Goal: Task Accomplishment & Management: Use online tool/utility

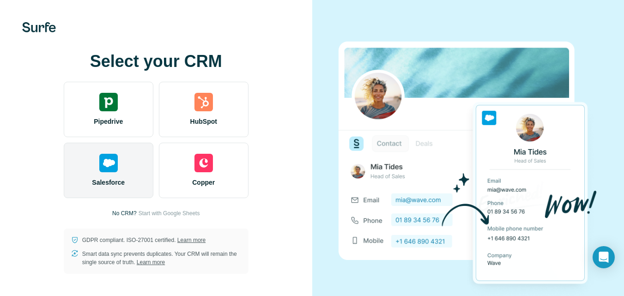
click at [136, 164] on div "Salesforce" at bounding box center [109, 170] width 90 height 55
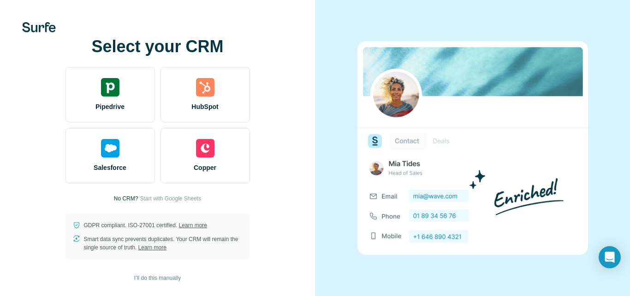
drag, startPoint x: 0, startPoint y: 146, endPoint x: 2, endPoint y: 151, distance: 5.6
click at [0, 146] on div "Select your CRM Pipedrive HubSpot Salesforce Copper No CRM? Start with Google S…" at bounding box center [157, 148] width 315 height 296
click at [159, 281] on span "I’ll do this manually" at bounding box center [157, 278] width 47 height 8
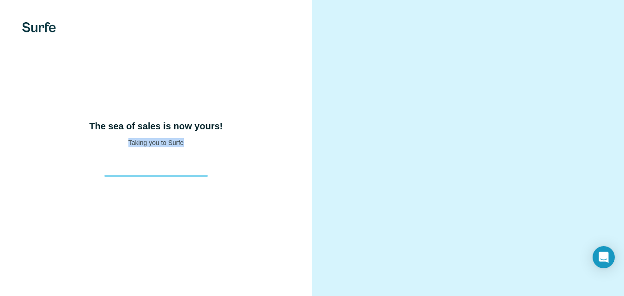
drag, startPoint x: 122, startPoint y: 160, endPoint x: 232, endPoint y: 207, distance: 119.8
click at [220, 183] on div "The sea of sales is now yours! Taking you to Surfe" at bounding box center [156, 148] width 312 height 296
click at [93, 114] on div "The sea of sales is now yours! Taking you to Surfe" at bounding box center [156, 148] width 312 height 296
drag, startPoint x: 90, startPoint y: 126, endPoint x: 213, endPoint y: 201, distance: 144.4
click at [213, 201] on div "The sea of sales is now yours! Taking you to Surfe" at bounding box center [156, 148] width 312 height 296
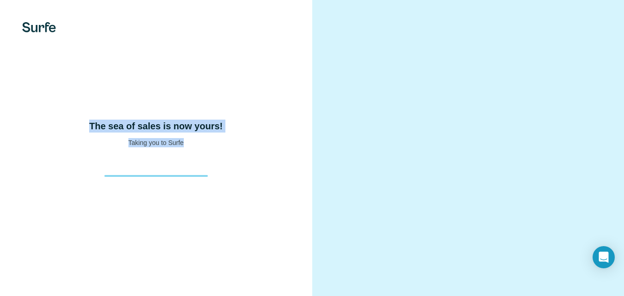
click at [216, 195] on div "The sea of sales is now yours! Taking you to Surfe" at bounding box center [156, 148] width 312 height 296
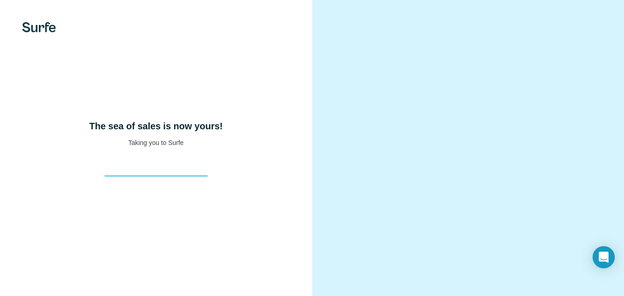
click at [60, 29] on div at bounding box center [156, 27] width 312 height 10
click at [39, 29] on img at bounding box center [39, 27] width 34 height 10
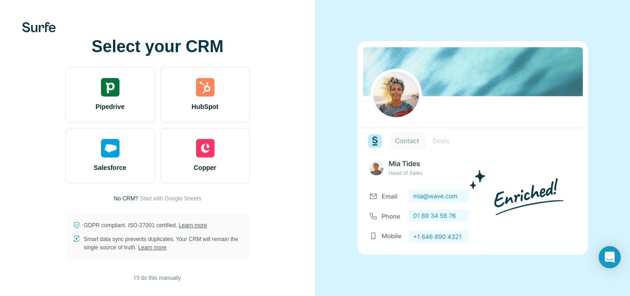
click at [438, 194] on img at bounding box center [473, 148] width 231 height 214
click at [414, 193] on img at bounding box center [473, 148] width 231 height 214
click at [406, 135] on img at bounding box center [473, 148] width 231 height 214
click at [408, 137] on img at bounding box center [473, 148] width 231 height 214
click at [449, 136] on img at bounding box center [473, 148] width 231 height 214
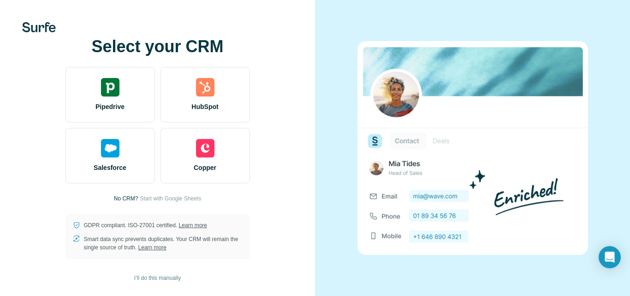
click at [376, 139] on img at bounding box center [473, 148] width 231 height 214
click at [408, 109] on img at bounding box center [473, 148] width 231 height 214
click at [615, 254] on icon "Open Intercom Messenger" at bounding box center [610, 257] width 12 height 12
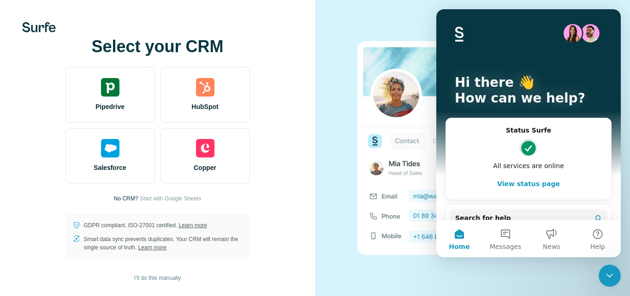
click at [355, 41] on div at bounding box center [472, 148] width 315 height 296
click at [162, 198] on span "Start with Google Sheets" at bounding box center [170, 198] width 61 height 8
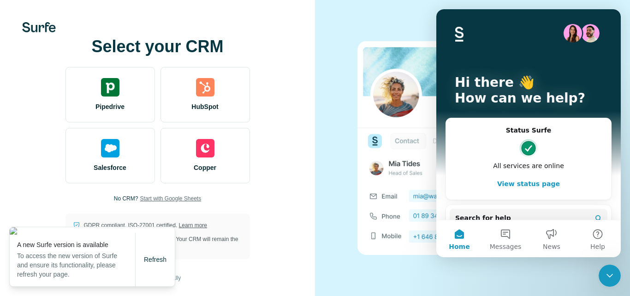
click at [31, 242] on p "A new Surfe version is available" at bounding box center [76, 244] width 118 height 9
click at [63, 255] on p "To access the new version of Surfe and ensure its functionality, please refresh…" at bounding box center [76, 265] width 118 height 28
drag, startPoint x: 92, startPoint y: 270, endPoint x: 121, endPoint y: 264, distance: 29.4
click at [98, 270] on p "To access the new version of Surfe and ensure its functionality, please refresh…" at bounding box center [76, 265] width 118 height 28
click at [122, 263] on p "To access the new version of Surfe and ensure its functionality, please refresh…" at bounding box center [76, 265] width 118 height 28
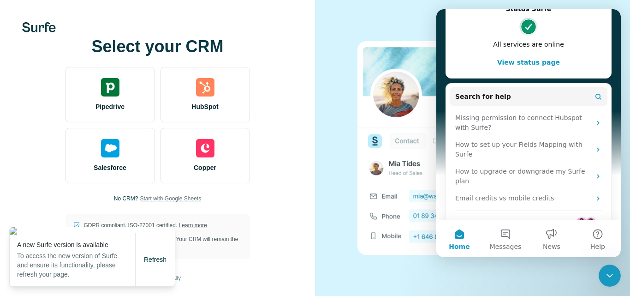
scroll to position [124, 0]
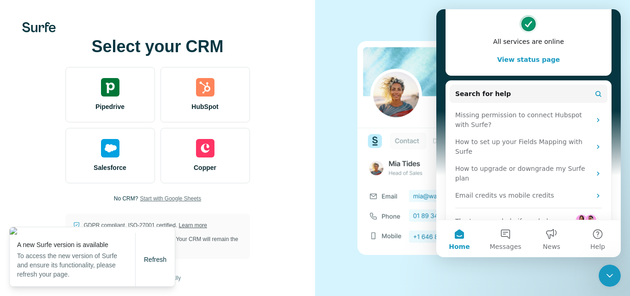
click at [396, 257] on div at bounding box center [472, 148] width 315 height 296
click at [305, 120] on div "Select your CRM Pipedrive HubSpot Salesforce Copper No CRM? Start with Google S…" at bounding box center [157, 148] width 315 height 296
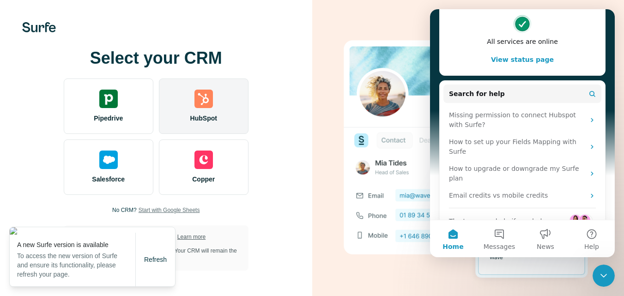
click at [214, 114] on span "HubSpot" at bounding box center [203, 118] width 27 height 9
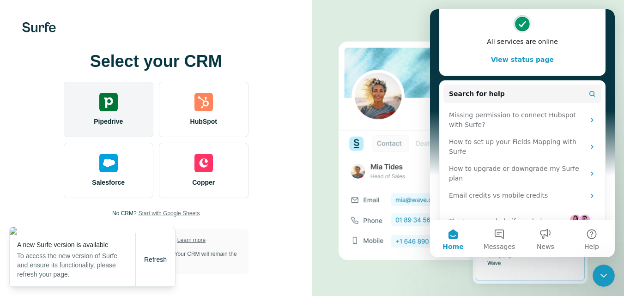
click at [117, 101] on img at bounding box center [108, 102] width 18 height 18
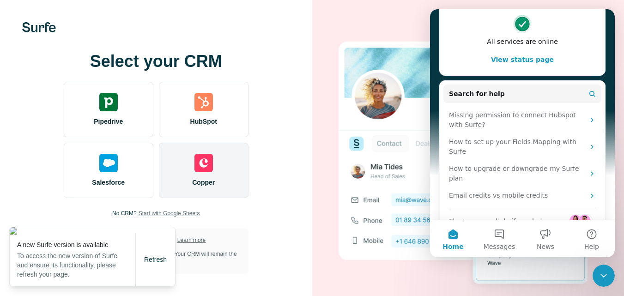
click at [208, 157] on img at bounding box center [203, 163] width 18 height 18
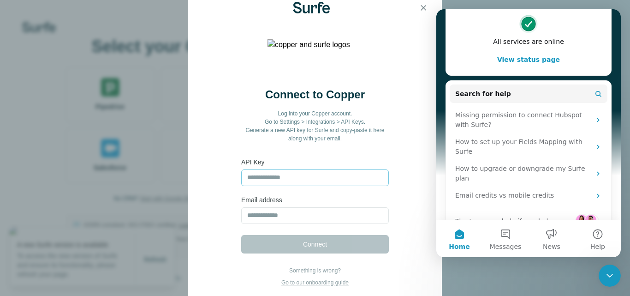
click at [264, 172] on input "text" at bounding box center [315, 177] width 148 height 17
click at [280, 218] on input "email" at bounding box center [315, 215] width 148 height 17
click at [427, 9] on icon "button" at bounding box center [423, 7] width 9 height 9
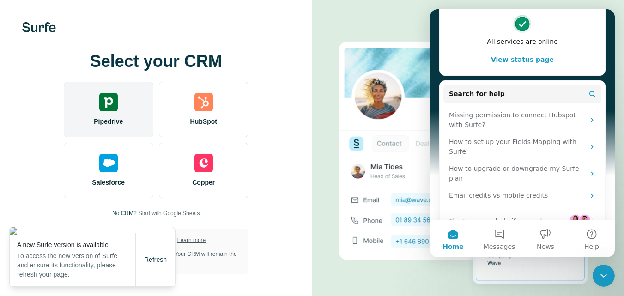
click at [126, 82] on div "Pipedrive" at bounding box center [109, 109] width 90 height 55
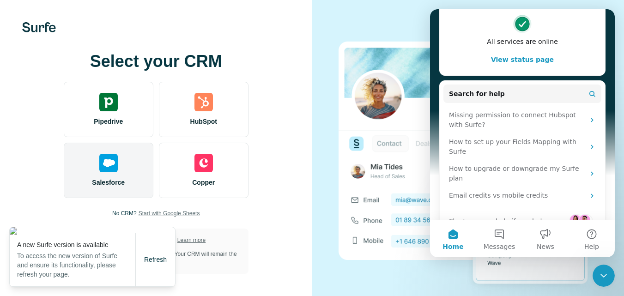
click at [126, 145] on div "Salesforce" at bounding box center [109, 170] width 90 height 55
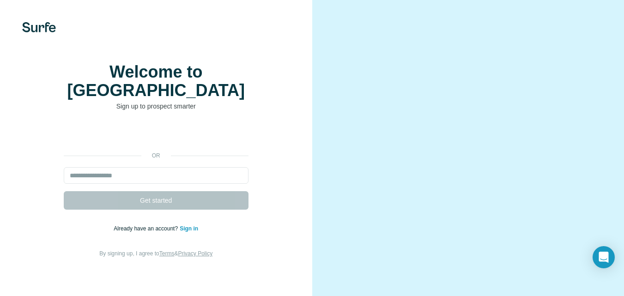
click at [259, 138] on div "or Get started Already have an account? Sign in By signing up, I agree to Terms…" at bounding box center [155, 192] width 275 height 133
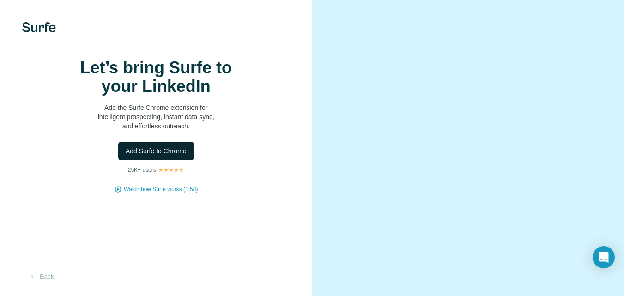
click at [175, 156] on span "Add Surfe to Chrome" at bounding box center [156, 150] width 61 height 9
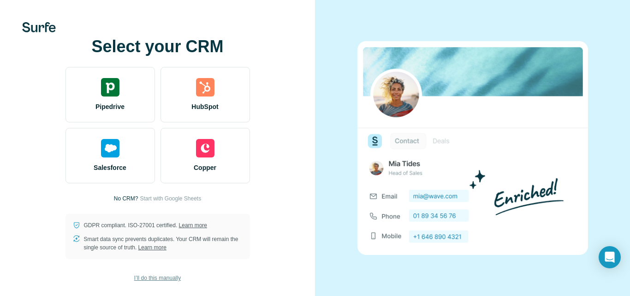
click at [163, 276] on span "I’ll do this manually" at bounding box center [157, 278] width 47 height 8
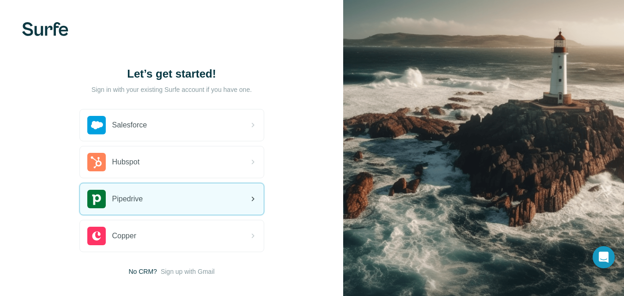
scroll to position [47, 0]
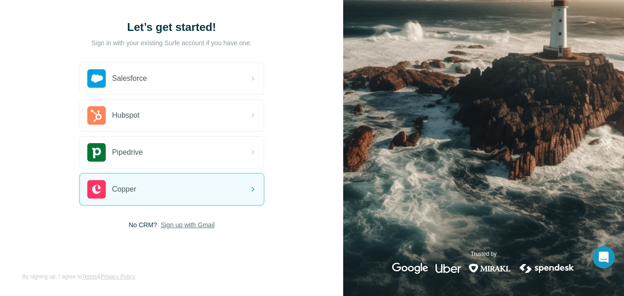
click at [195, 221] on span "Sign up with Gmail" at bounding box center [188, 224] width 54 height 9
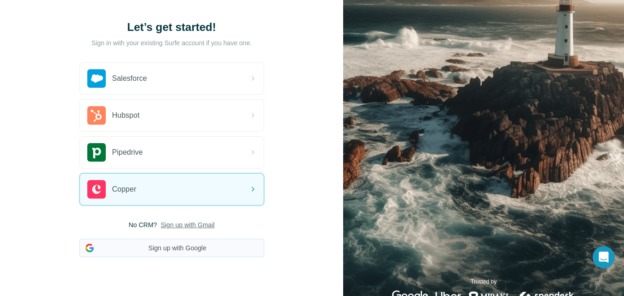
click at [193, 254] on button "Sign up with Google" at bounding box center [171, 248] width 185 height 18
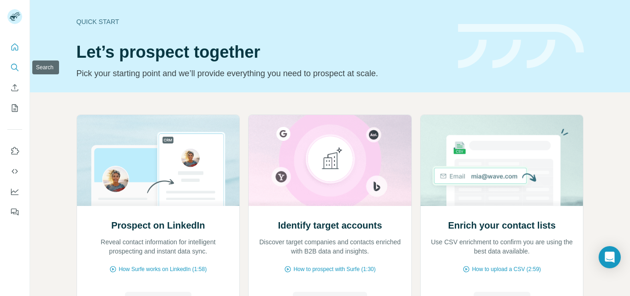
click at [17, 67] on icon "Search" at bounding box center [14, 67] width 6 height 6
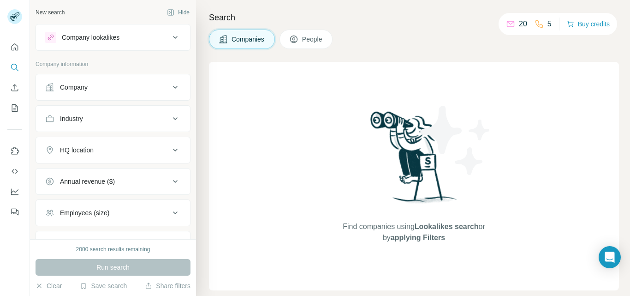
click at [104, 85] on div "Company" at bounding box center [107, 87] width 125 height 9
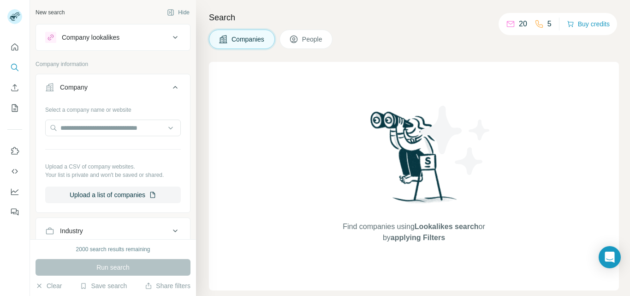
click at [129, 143] on div "Select a company name or website Upload a CSV of company websites. Your list is…" at bounding box center [113, 152] width 136 height 101
click at [124, 128] on input "text" at bounding box center [113, 128] width 136 height 17
click at [250, 142] on div "Find companies using Lookalikes search or by applying Filters" at bounding box center [414, 176] width 410 height 228
click at [169, 12] on button "Hide" at bounding box center [179, 13] width 36 height 14
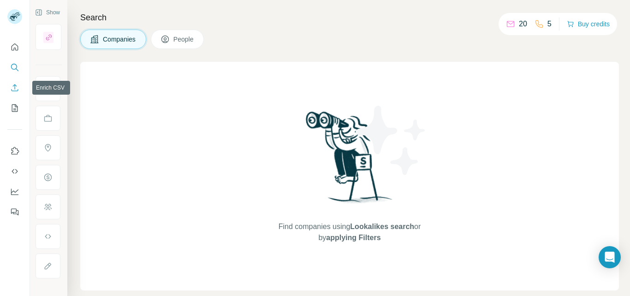
click at [17, 87] on icon "Enrich CSV" at bounding box center [14, 87] width 9 height 9
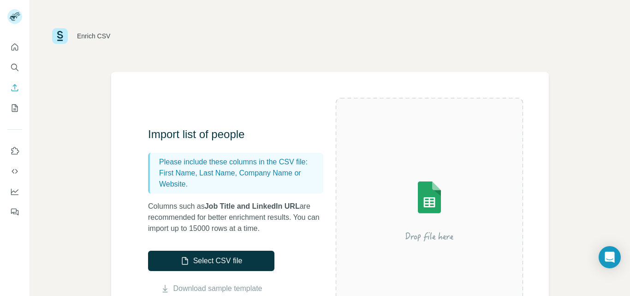
click at [425, 236] on img at bounding box center [430, 210] width 166 height 111
click at [426, 195] on img at bounding box center [430, 210] width 166 height 111
click at [426, 194] on img at bounding box center [430, 210] width 166 height 111
click at [426, 193] on img at bounding box center [430, 210] width 166 height 111
click at [216, 263] on button "Select CSV file" at bounding box center [211, 261] width 126 height 20
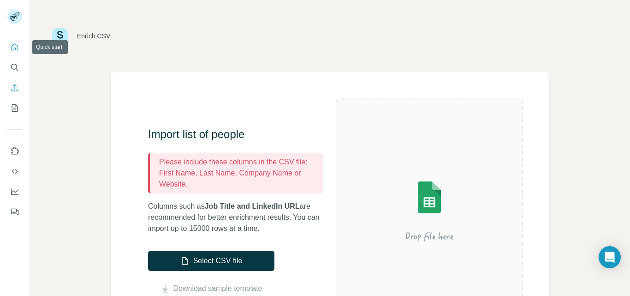
click at [12, 45] on icon "Quick start" at bounding box center [14, 46] width 9 height 9
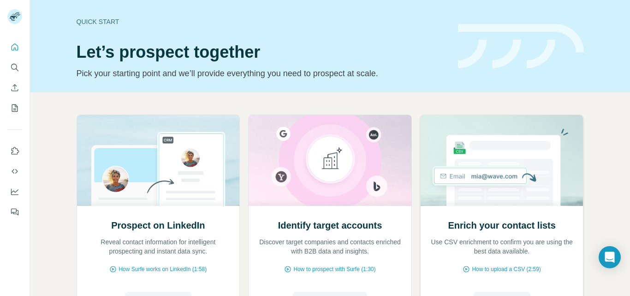
click at [516, 230] on h2 "Enrich your contact lists" at bounding box center [502, 225] width 108 height 13
click at [493, 225] on h2 "Enrich your contact lists" at bounding box center [502, 225] width 108 height 13
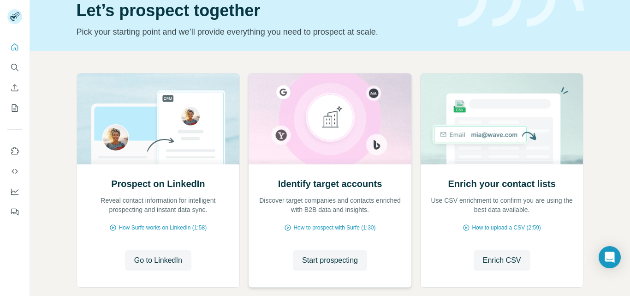
scroll to position [92, 0]
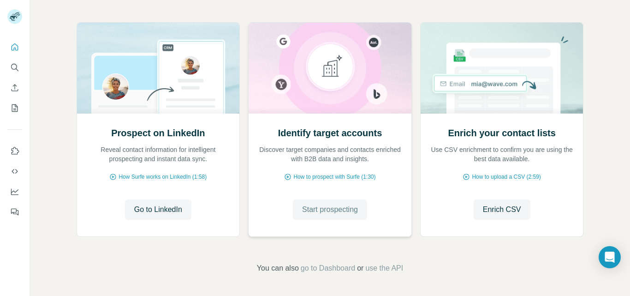
click at [323, 210] on span "Start prospecting" at bounding box center [330, 209] width 56 height 11
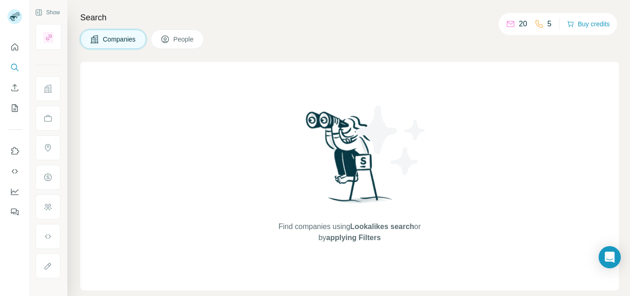
click at [179, 40] on span "People" at bounding box center [184, 39] width 21 height 9
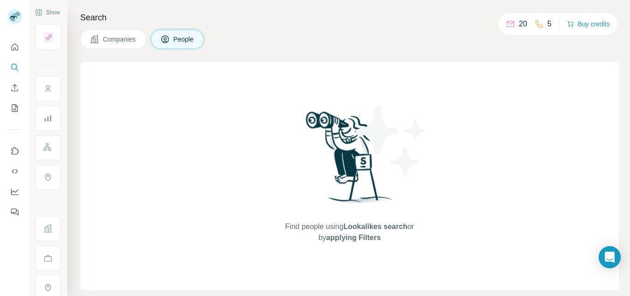
click at [123, 35] on span "Companies" at bounding box center [120, 39] width 34 height 9
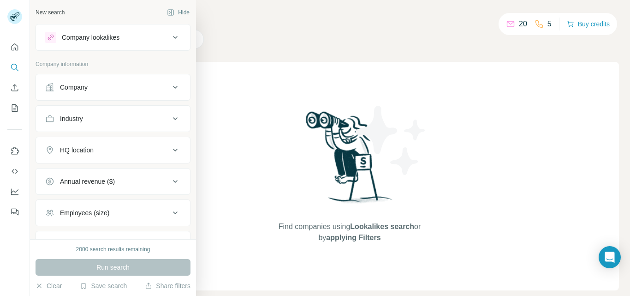
click at [132, 213] on div "Employees (size)" at bounding box center [107, 212] width 125 height 9
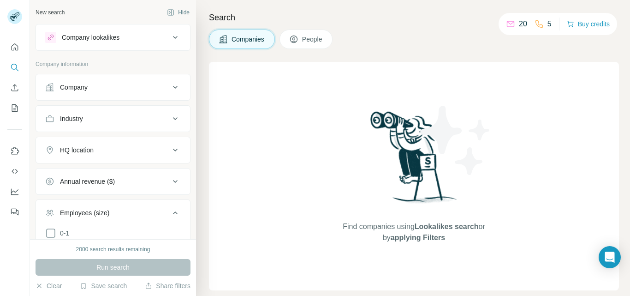
click at [79, 84] on div "Company" at bounding box center [74, 87] width 28 height 9
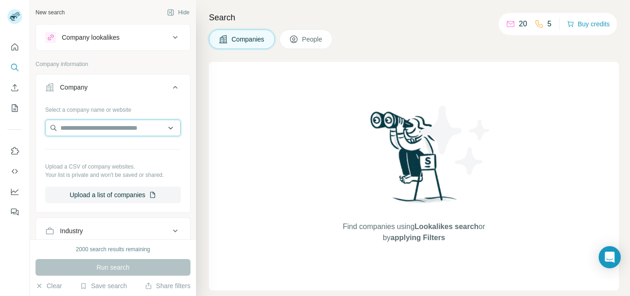
click at [87, 132] on input "text" at bounding box center [113, 128] width 136 height 17
click at [162, 126] on input "text" at bounding box center [113, 128] width 136 height 17
click at [166, 127] on input "text" at bounding box center [113, 128] width 136 height 17
drag, startPoint x: 81, startPoint y: 105, endPoint x: 119, endPoint y: 106, distance: 37.9
click at [90, 105] on div "Select a company name or website" at bounding box center [113, 108] width 136 height 12
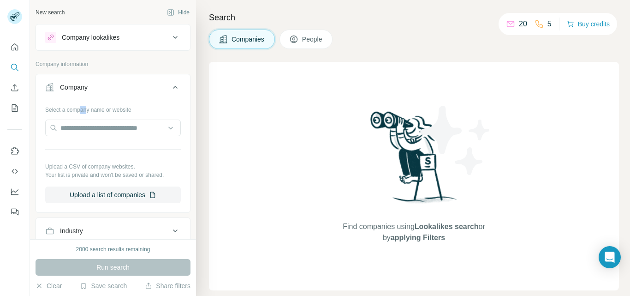
click at [170, 85] on icon at bounding box center [175, 87] width 11 height 11
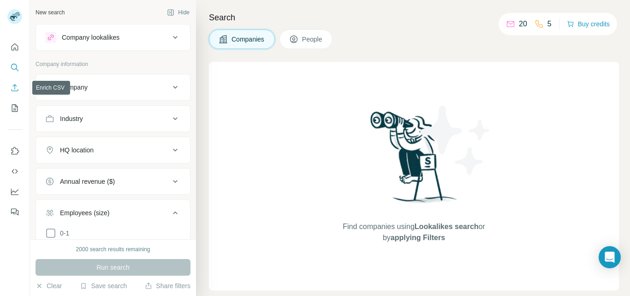
click at [16, 91] on icon "Enrich CSV" at bounding box center [15, 87] width 7 height 7
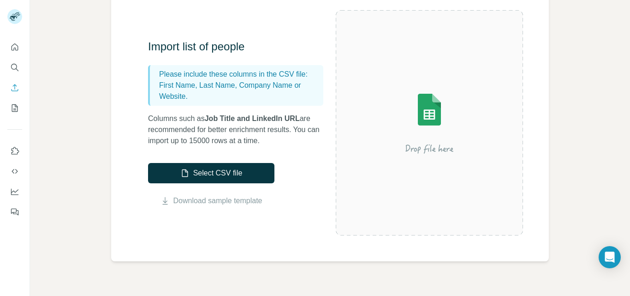
scroll to position [77, 0]
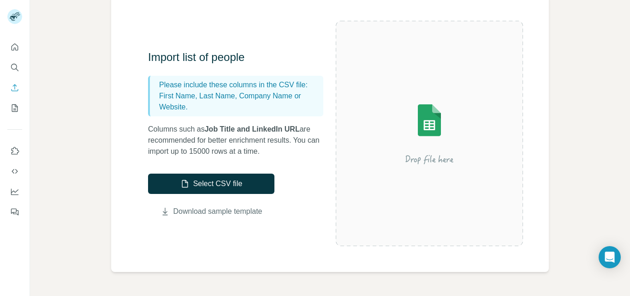
click at [203, 210] on link "Download sample template" at bounding box center [218, 211] width 89 height 11
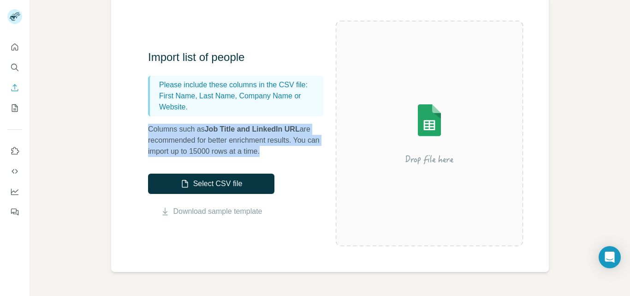
drag, startPoint x: 149, startPoint y: 127, endPoint x: 284, endPoint y: 153, distance: 137.6
click at [284, 153] on p "Columns such as Job Title and LinkedIn URL are recommended for better enrichmen…" at bounding box center [240, 140] width 185 height 33
click at [267, 215] on button "Download sample template" at bounding box center [211, 211] width 126 height 11
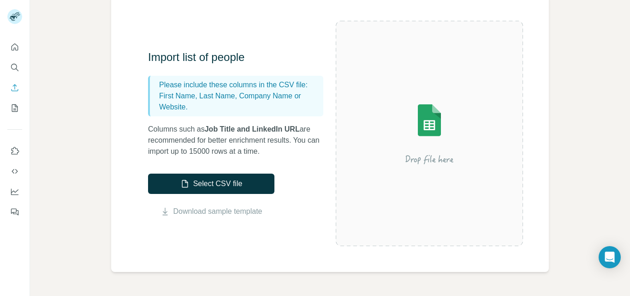
click at [254, 227] on div "Import list of people Please include these columns in the CSV file: First Name,…" at bounding box center [330, 133] width 438 height 277
drag, startPoint x: 162, startPoint y: 86, endPoint x: 189, endPoint y: 91, distance: 28.2
click at [294, 88] on p "Please include these columns in the CSV file:" at bounding box center [239, 84] width 161 height 11
drag, startPoint x: 168, startPoint y: 100, endPoint x: 173, endPoint y: 100, distance: 4.6
click at [173, 100] on p "First Name, Last Name, Company Name or Website." at bounding box center [239, 101] width 161 height 22
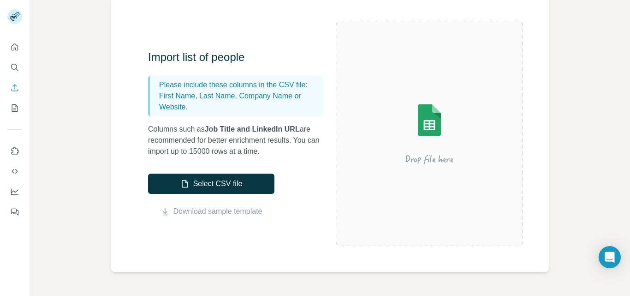
drag, startPoint x: 237, startPoint y: 100, endPoint x: 254, endPoint y: 103, distance: 16.9
click at [239, 100] on p "First Name, Last Name, Company Name or Website." at bounding box center [239, 101] width 161 height 22
drag, startPoint x: 286, startPoint y: 102, endPoint x: 300, endPoint y: 102, distance: 14.3
click at [294, 102] on p "First Name, Last Name, Company Name or Website." at bounding box center [239, 101] width 161 height 22
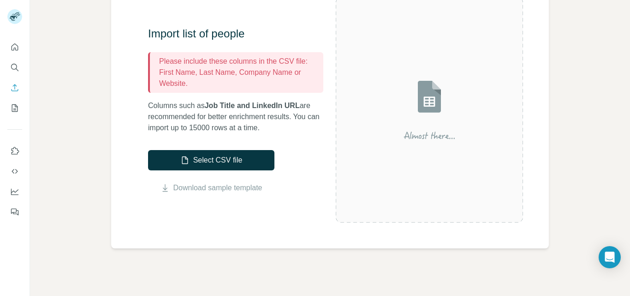
scroll to position [154, 0]
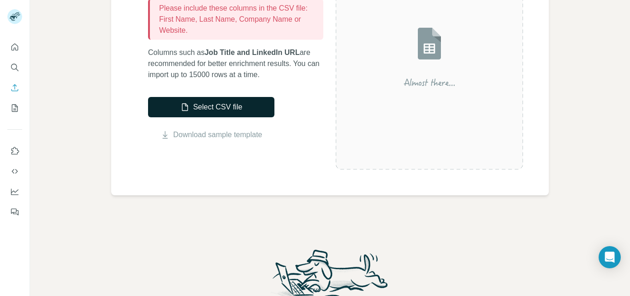
click at [213, 102] on button "Select CSV file" at bounding box center [211, 107] width 126 height 20
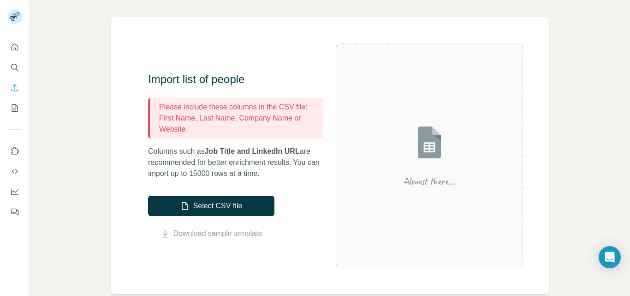
scroll to position [77, 0]
